Goal: Browse casually: Explore the website without a specific task or goal

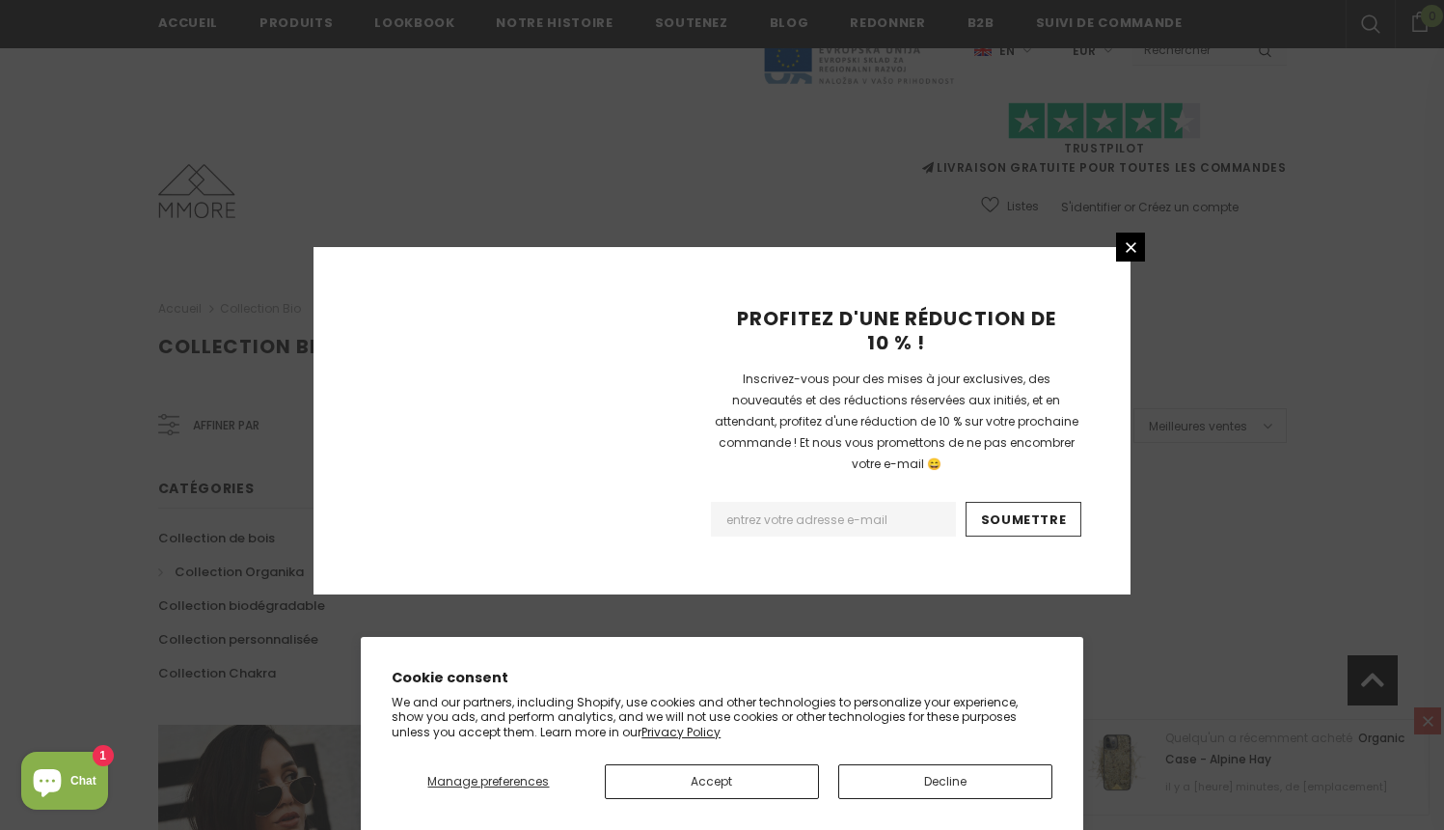
scroll to position [1194, 0]
